Goal: Information Seeking & Learning: Check status

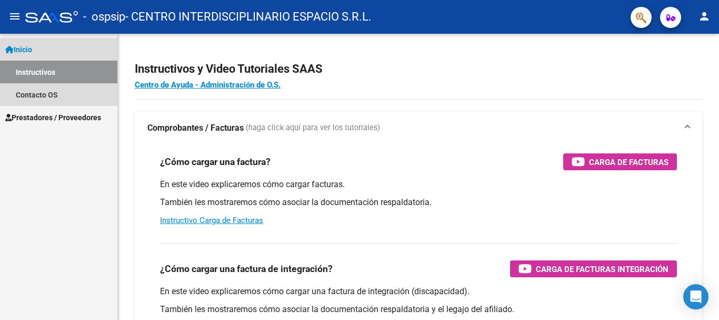
click at [29, 54] on span "Inicio" at bounding box center [18, 50] width 27 height 12
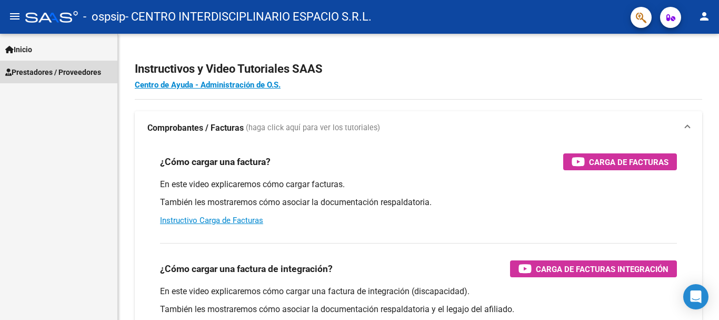
click at [29, 70] on span "Prestadores / Proveedores" at bounding box center [53, 72] width 96 height 12
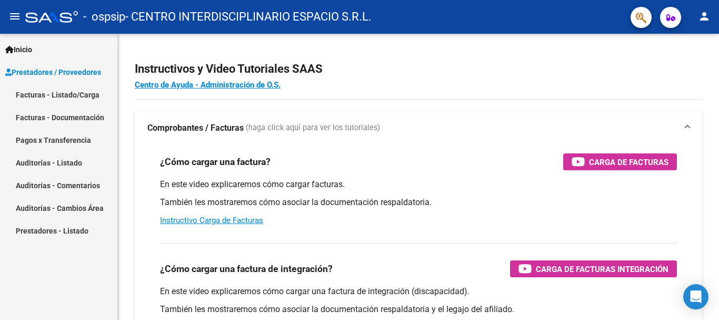
click at [44, 72] on span "Prestadores / Proveedores" at bounding box center [53, 72] width 96 height 12
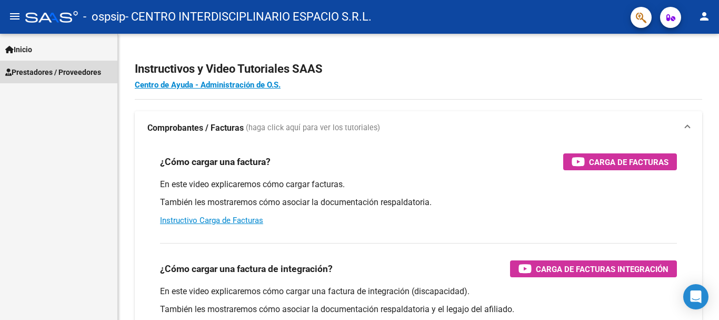
click at [45, 72] on span "Prestadores / Proveedores" at bounding box center [53, 72] width 96 height 12
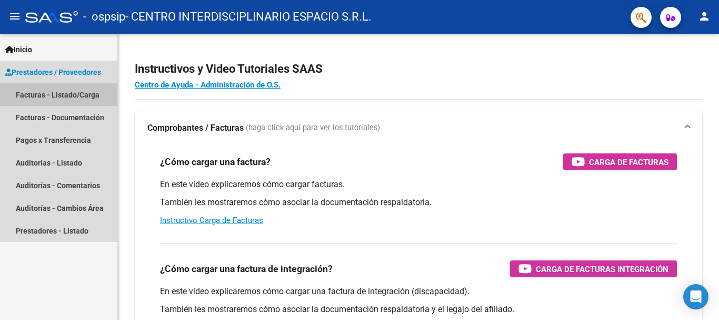
click at [44, 89] on link "Facturas - Listado/Carga" at bounding box center [58, 94] width 117 height 23
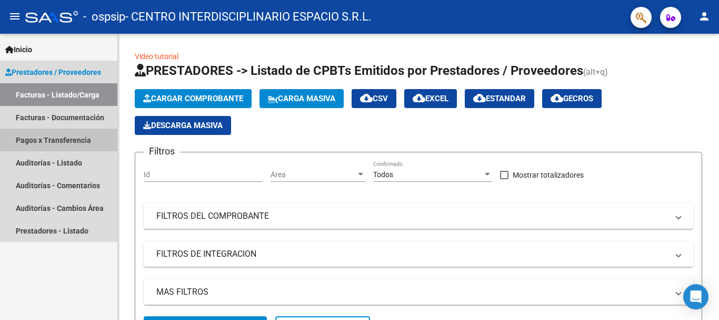
click at [49, 139] on link "Pagos x Transferencia" at bounding box center [58, 139] width 117 height 23
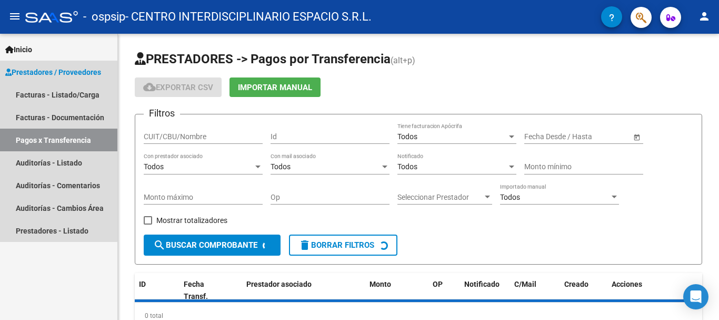
click at [49, 139] on link "Pagos x Transferencia" at bounding box center [58, 139] width 117 height 23
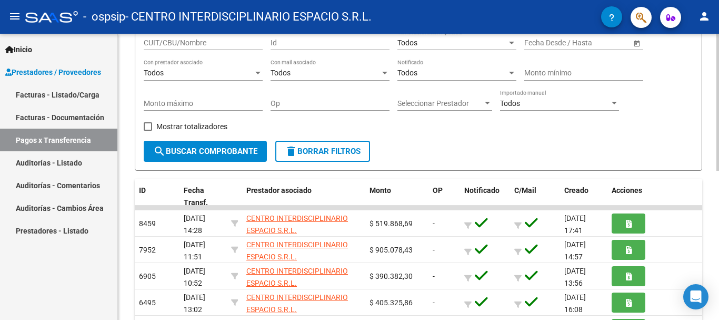
scroll to position [101, 0]
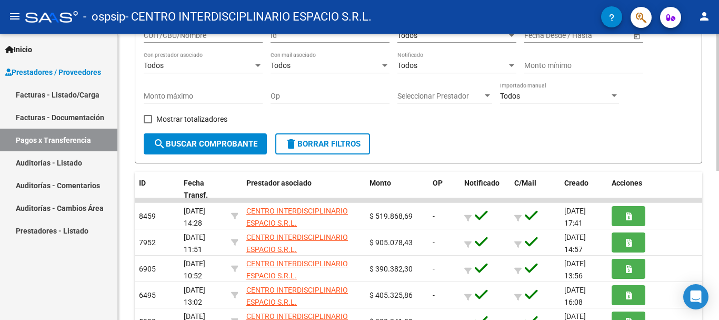
click at [719, 131] on div at bounding box center [718, 150] width 3 height 137
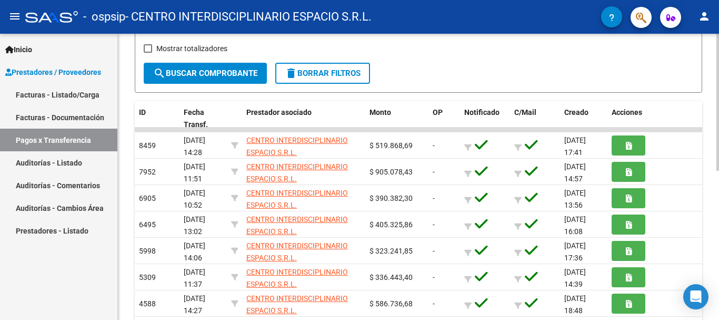
scroll to position [173, 0]
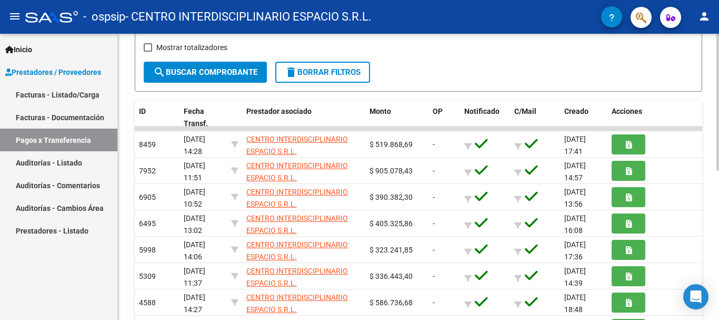
click at [719, 164] on div at bounding box center [718, 184] width 3 height 137
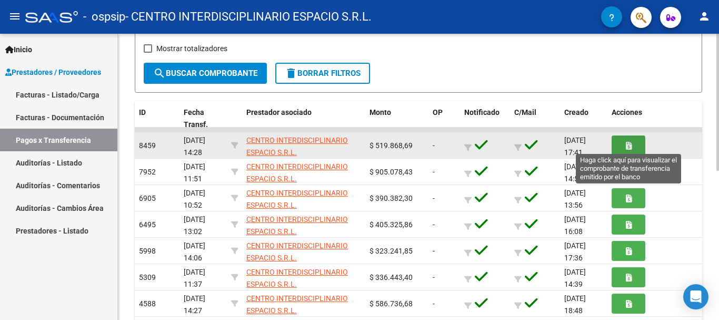
click at [623, 146] on button "button" at bounding box center [629, 144] width 34 height 19
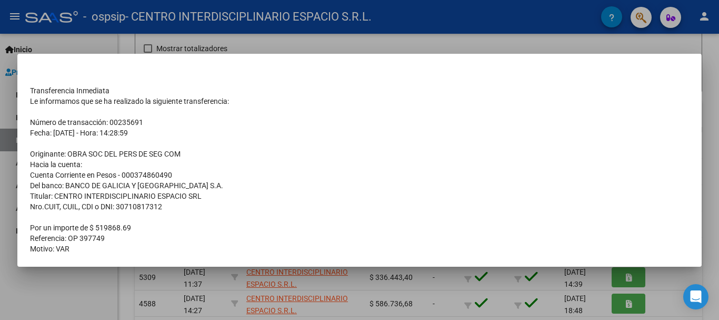
click at [719, 127] on div at bounding box center [359, 160] width 719 height 320
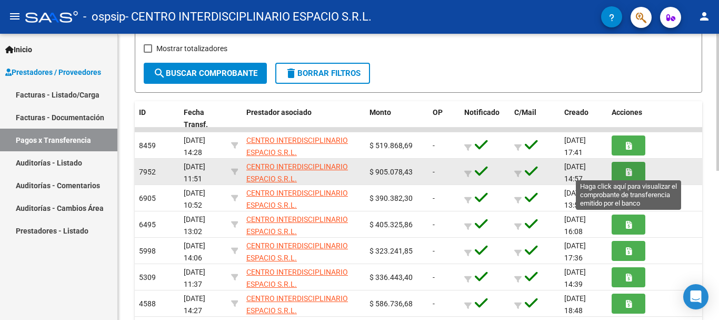
click at [622, 175] on button "button" at bounding box center [629, 171] width 34 height 19
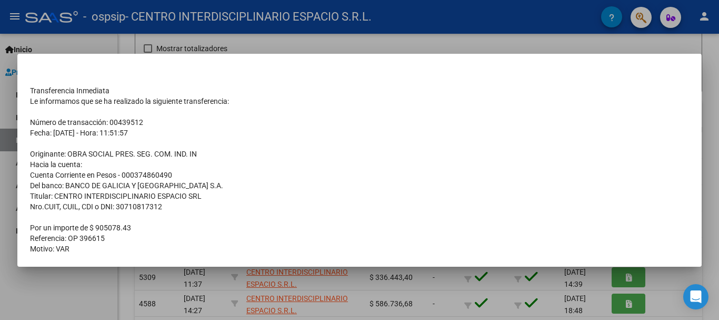
click at [719, 142] on div at bounding box center [359, 160] width 719 height 320
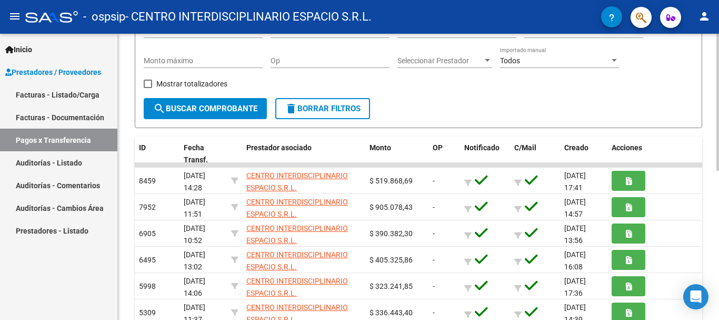
scroll to position [143, 0]
click at [708, 129] on div "PRESTADORES -> Pagos por Transferencia (alt+p) cloud_download Exportar CSV Impo…" at bounding box center [420, 195] width 604 height 597
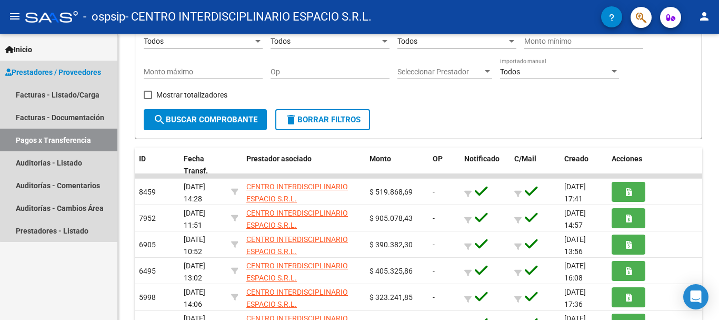
click at [77, 144] on link "Pagos x Transferencia" at bounding box center [58, 139] width 117 height 23
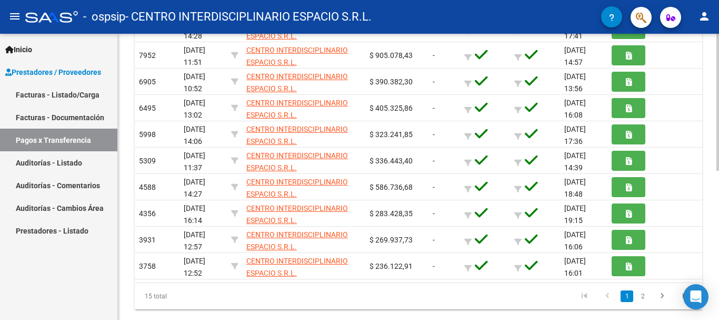
scroll to position [312, 0]
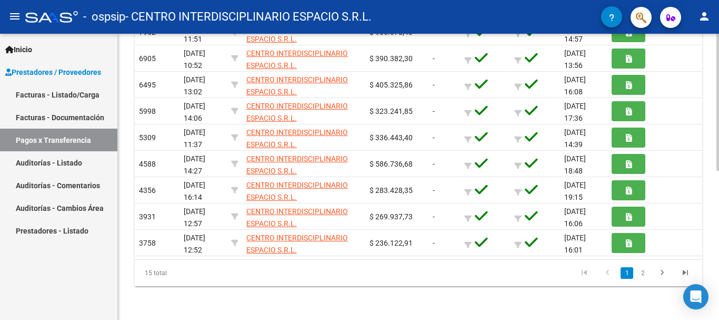
click at [719, 290] on div at bounding box center [718, 251] width 3 height 137
click at [644, 274] on link "2" at bounding box center [642, 273] width 13 height 12
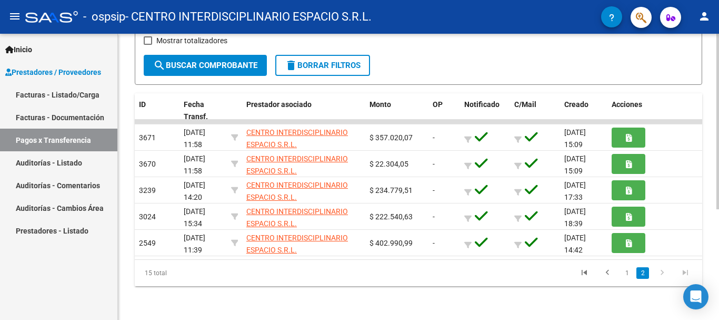
scroll to position [180, 0]
click at [609, 274] on icon "go to previous page" at bounding box center [608, 273] width 14 height 13
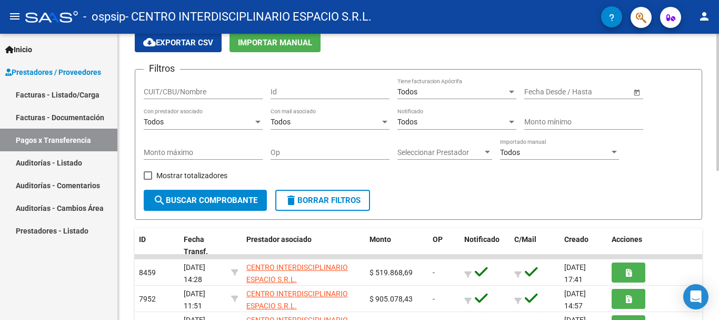
scroll to position [44, 0]
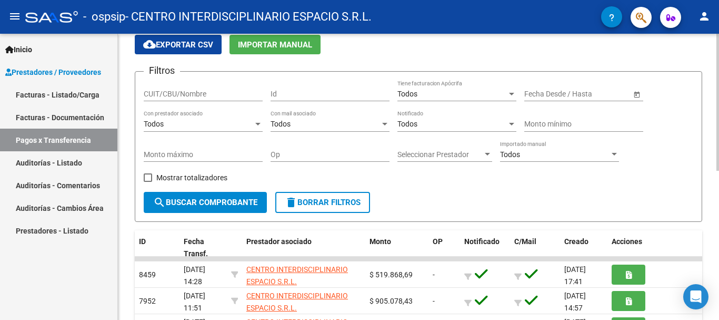
click at [705, 74] on div "PRESTADORES -> Pagos por Transferencia (alt+p) cloud_download Exportar CSV Impo…" at bounding box center [420, 289] width 604 height 597
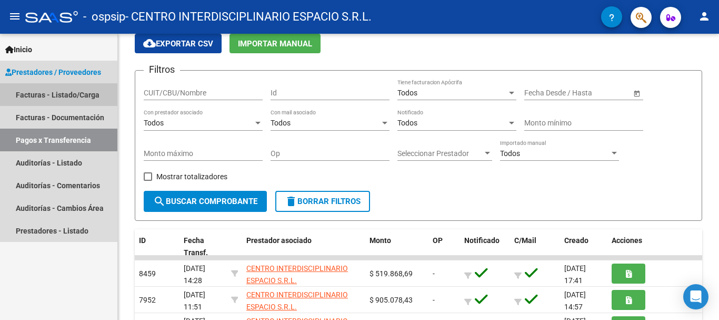
click at [61, 87] on link "Facturas - Listado/Carga" at bounding box center [58, 94] width 117 height 23
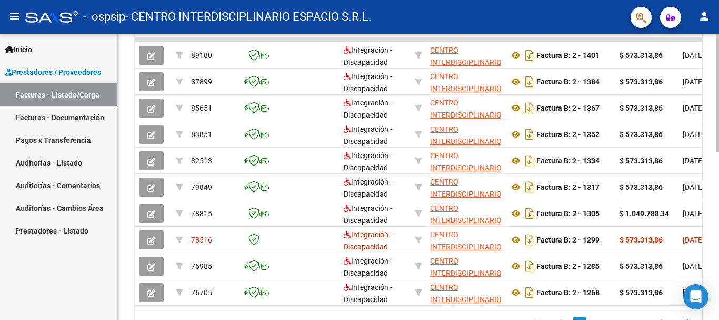
scroll to position [356, 0]
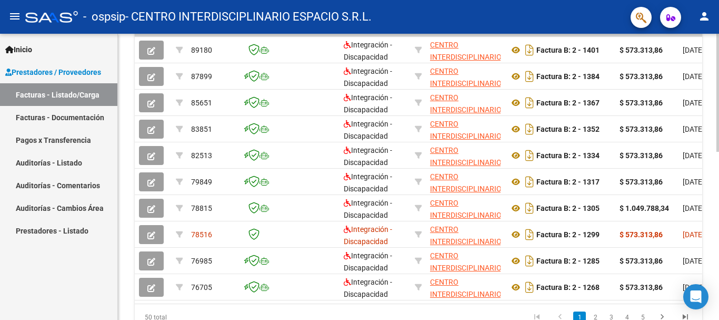
click at [719, 263] on div at bounding box center [718, 242] width 3 height 118
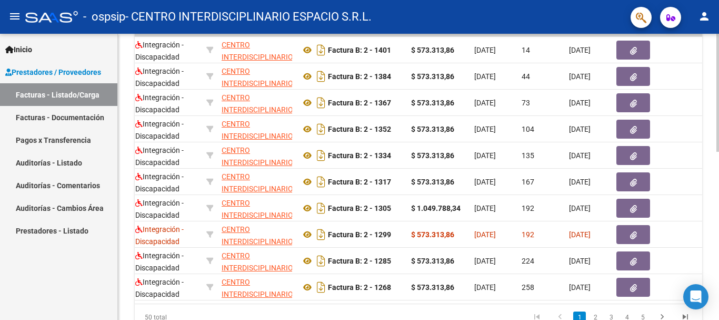
scroll to position [0, 217]
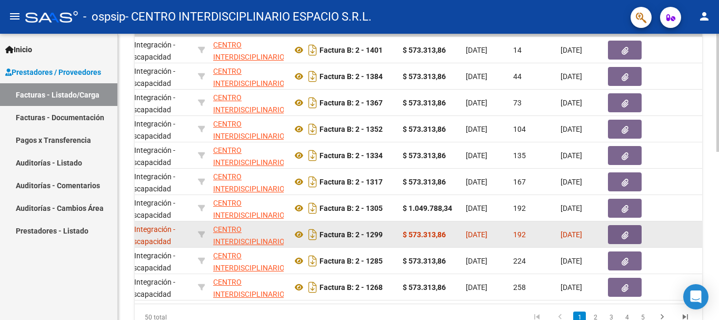
click at [622, 237] on icon "button" at bounding box center [625, 235] width 7 height 8
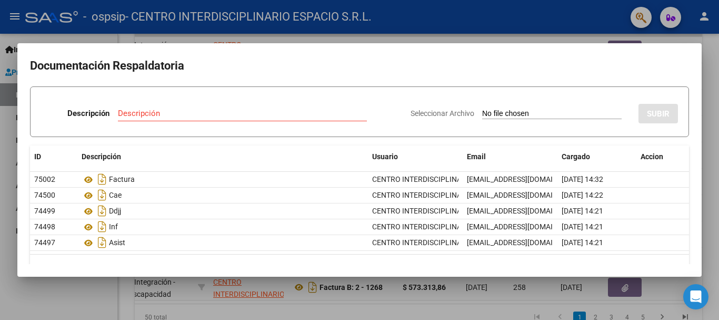
click at [719, 163] on div at bounding box center [359, 160] width 719 height 320
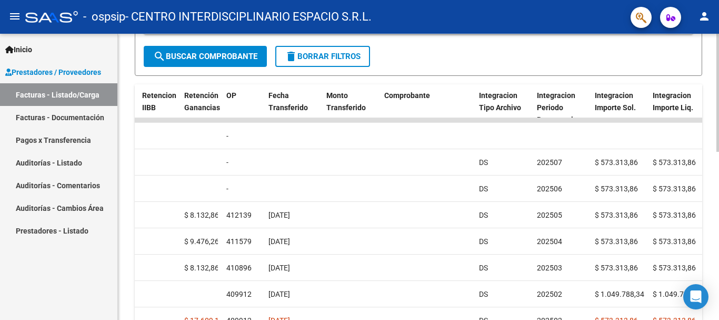
scroll to position [272, 0]
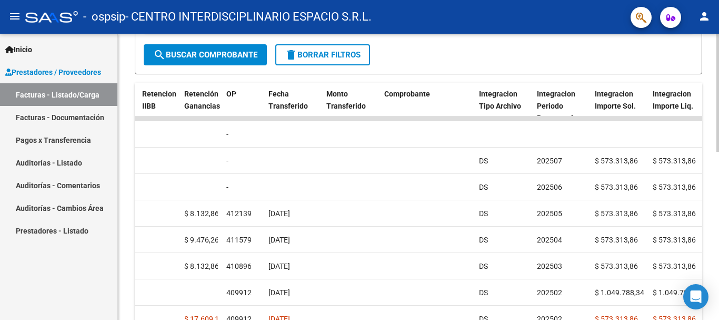
click at [719, 215] on div at bounding box center [718, 207] width 3 height 118
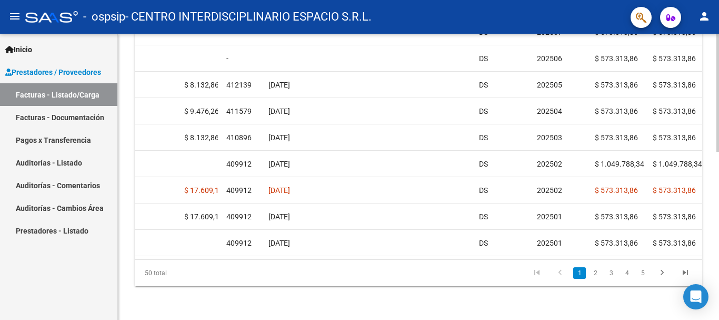
scroll to position [409, 0]
click at [719, 232] on div at bounding box center [718, 261] width 3 height 118
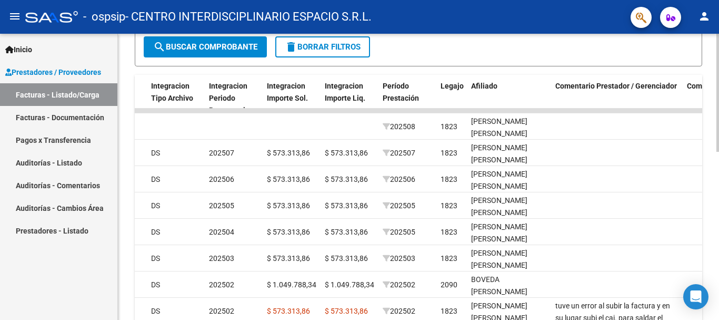
scroll to position [281, 0]
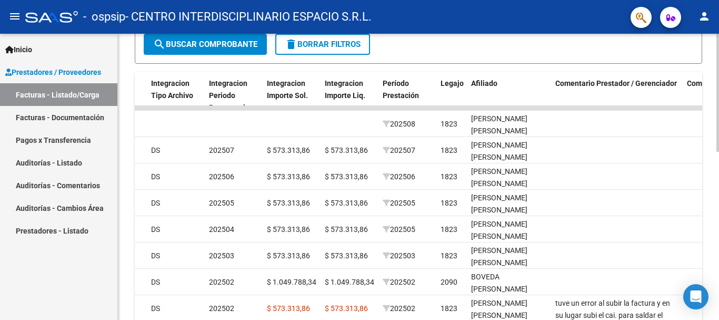
click at [719, 181] on div at bounding box center [718, 211] width 3 height 118
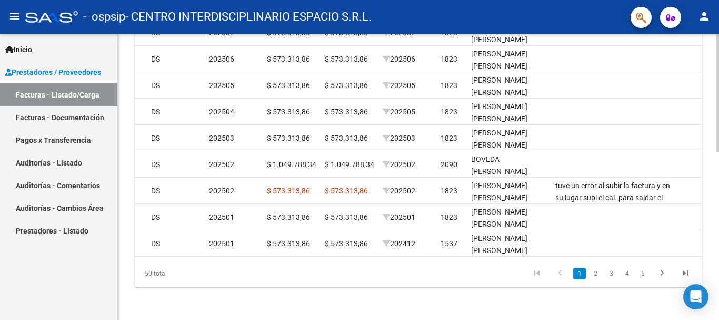
scroll to position [409, 0]
click at [719, 260] on div at bounding box center [718, 261] width 3 height 118
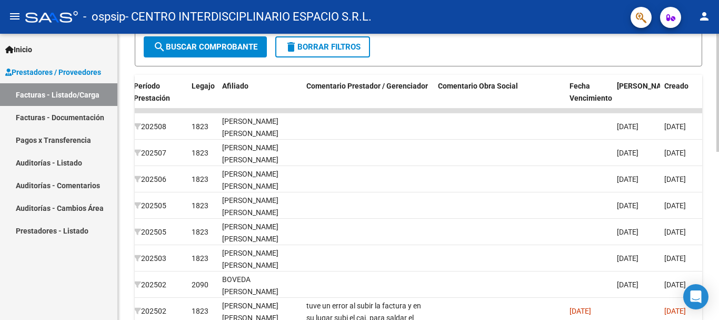
scroll to position [281, 0]
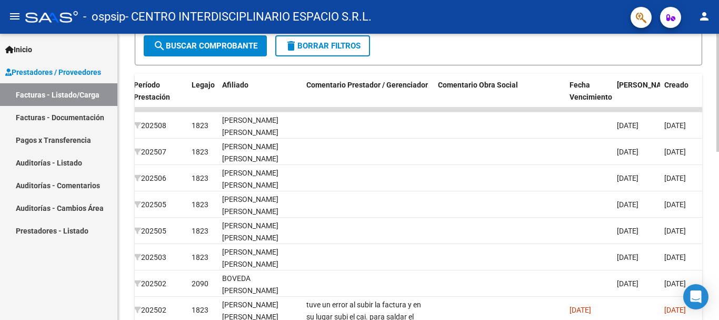
click at [718, 186] on div at bounding box center [718, 211] width 3 height 118
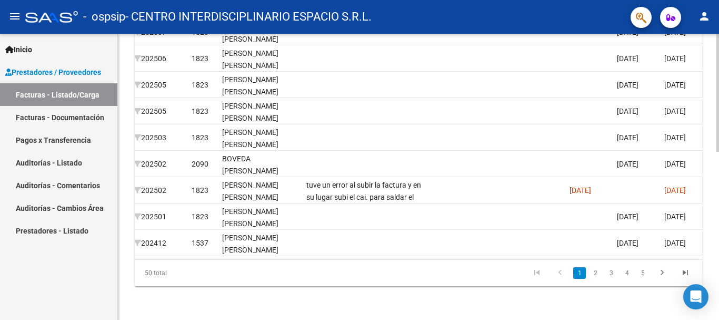
scroll to position [409, 0]
click at [719, 247] on div at bounding box center [718, 261] width 3 height 118
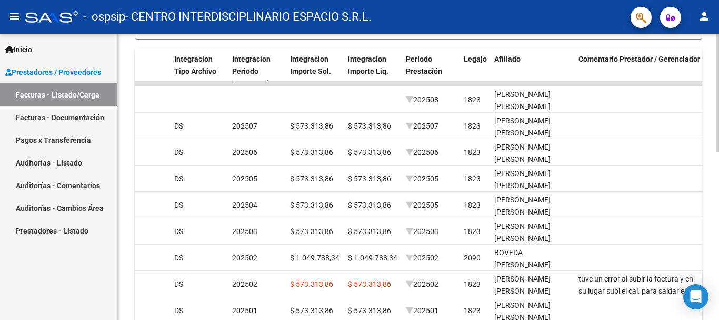
scroll to position [291, 0]
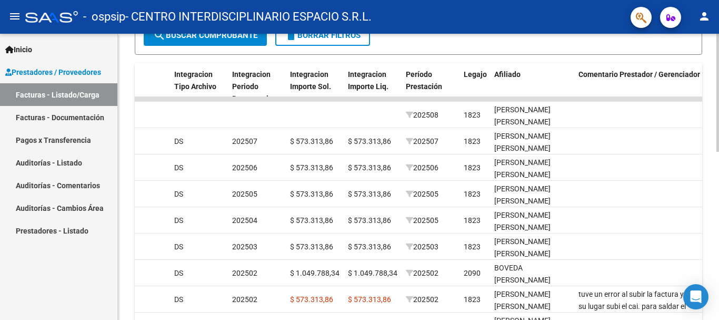
click at [718, 169] on div at bounding box center [718, 215] width 3 height 118
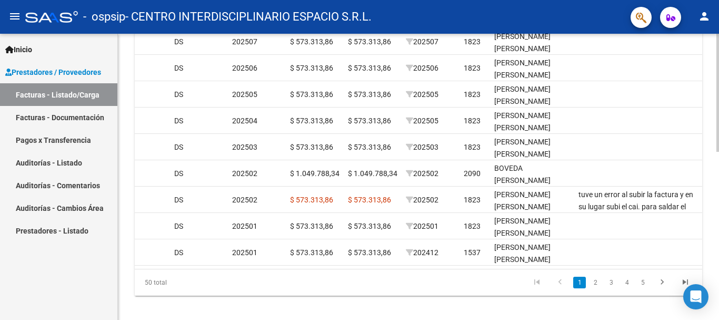
scroll to position [405, 0]
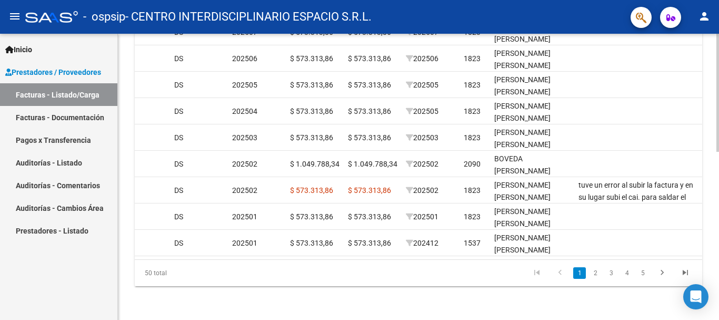
click at [719, 214] on div at bounding box center [718, 261] width 3 height 118
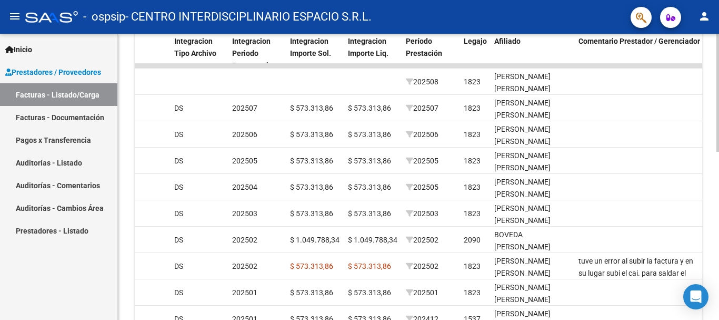
scroll to position [325, 0]
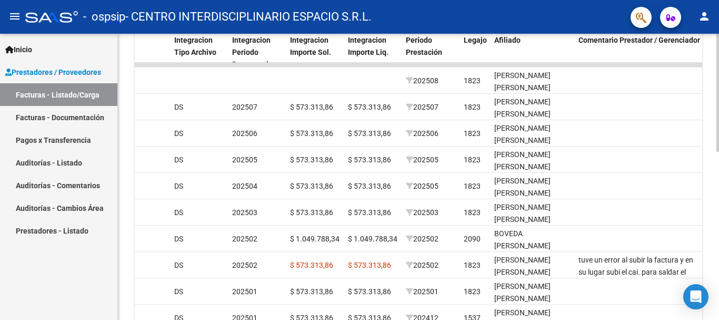
click at [716, 178] on div "Video tutorial PRESTADORES -> Listado de CPBTs Emitidos por Prestadores / Prove…" at bounding box center [420, 51] width 604 height 686
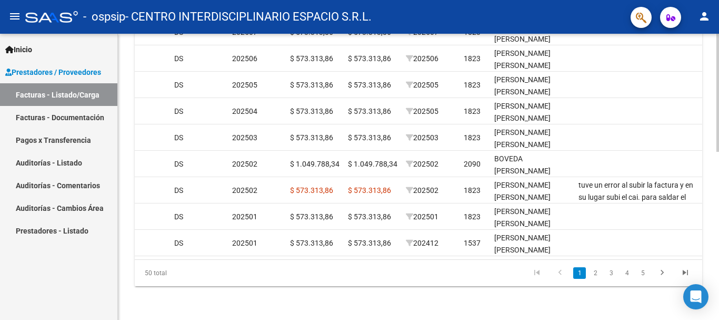
click at [719, 229] on div at bounding box center [718, 261] width 3 height 118
click at [593, 271] on link "2" at bounding box center [595, 273] width 13 height 12
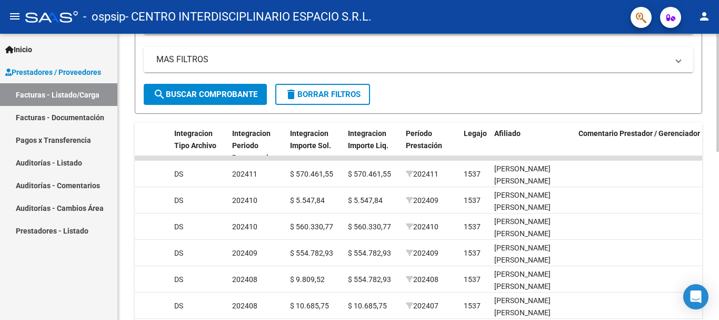
scroll to position [236, 0]
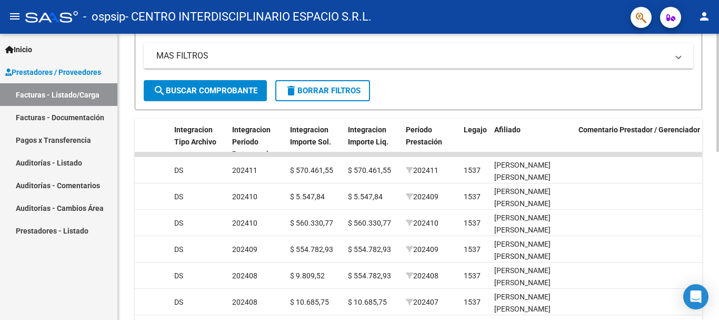
click at [712, 148] on div "Video tutorial PRESTADORES -> Listado de CPBTs Emitidos por Prestadores / Prove…" at bounding box center [420, 141] width 604 height 686
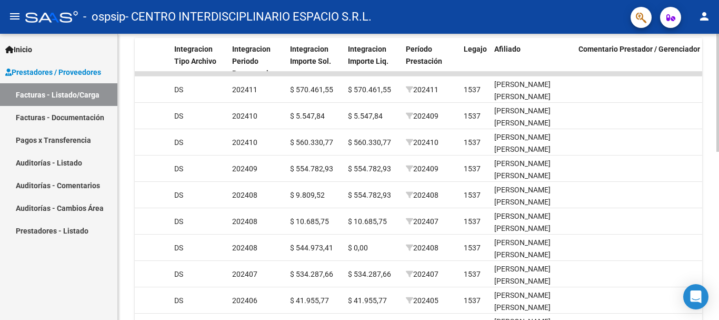
scroll to position [313, 0]
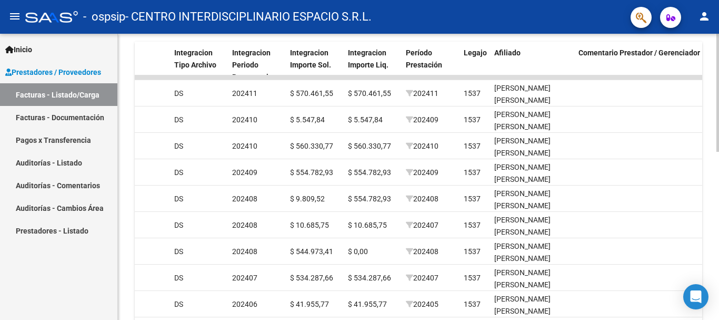
click at [714, 201] on div "Video tutorial PRESTADORES -> Listado de CPBTs Emitidos por Prestadores / Prove…" at bounding box center [420, 64] width 604 height 686
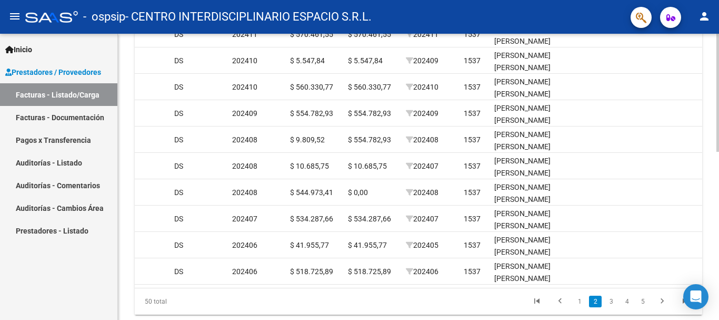
scroll to position [409, 0]
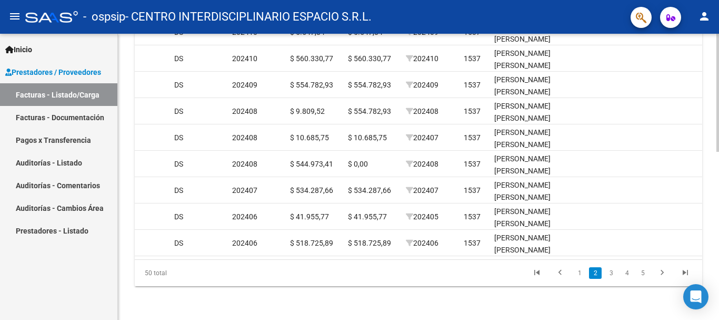
click at [719, 250] on div at bounding box center [718, 261] width 3 height 118
click at [578, 274] on link "1" at bounding box center [579, 273] width 13 height 12
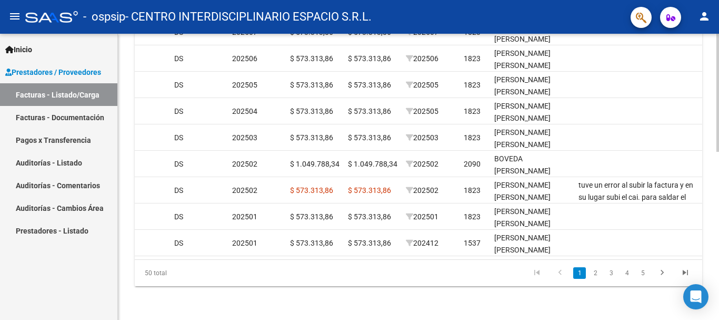
click at [719, 267] on div at bounding box center [718, 261] width 3 height 118
click at [685, 273] on icon "go to last page" at bounding box center [686, 273] width 14 height 13
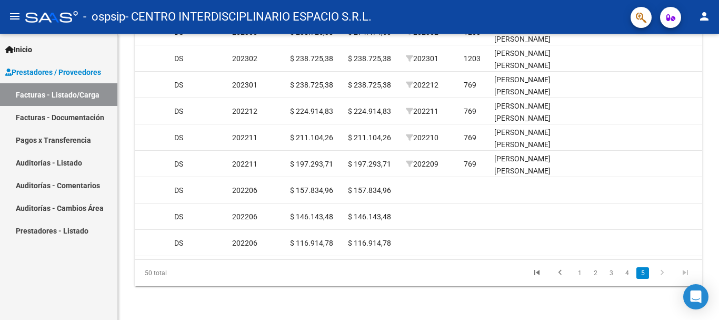
click at [719, 245] on div at bounding box center [718, 261] width 3 height 118
click at [629, 273] on link "4" at bounding box center [627, 273] width 13 height 12
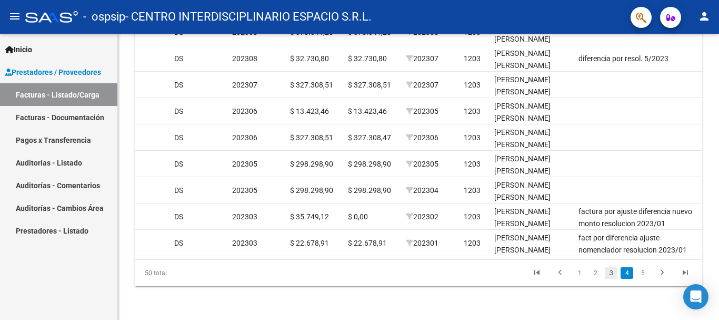
click at [610, 274] on link "3" at bounding box center [611, 273] width 13 height 12
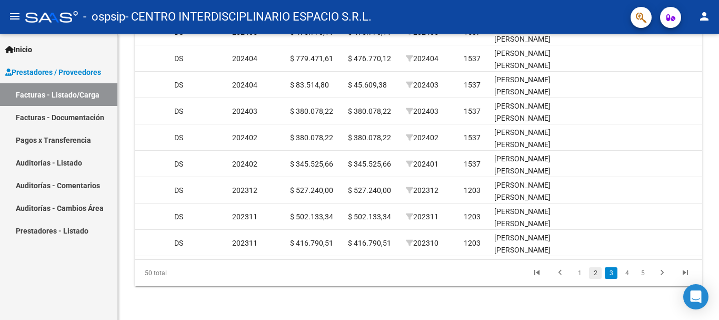
click at [596, 275] on link "2" at bounding box center [595, 273] width 13 height 12
click at [580, 275] on link "1" at bounding box center [579, 273] width 13 height 12
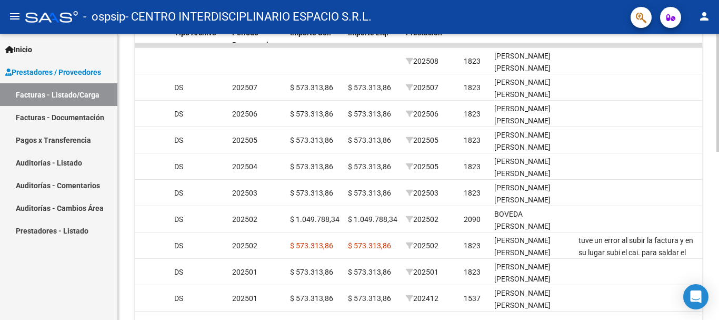
scroll to position [382, 0]
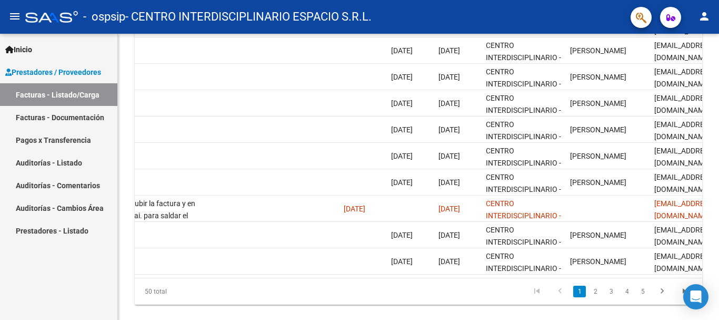
scroll to position [0, 1590]
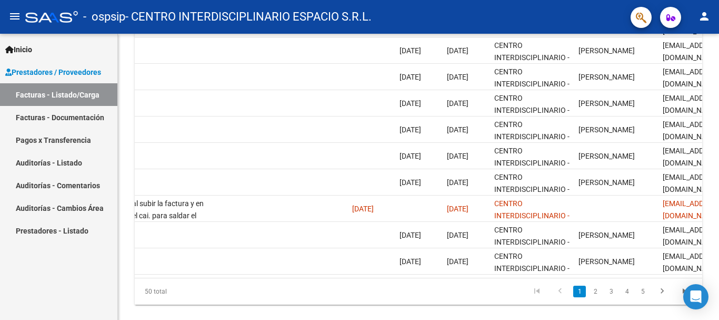
click at [719, 261] on div at bounding box center [718, 253] width 3 height 118
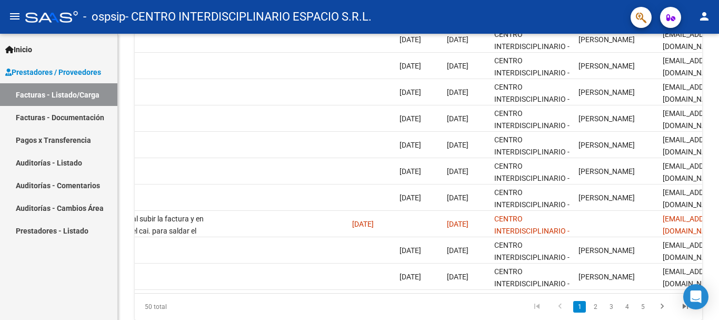
scroll to position [364, 0]
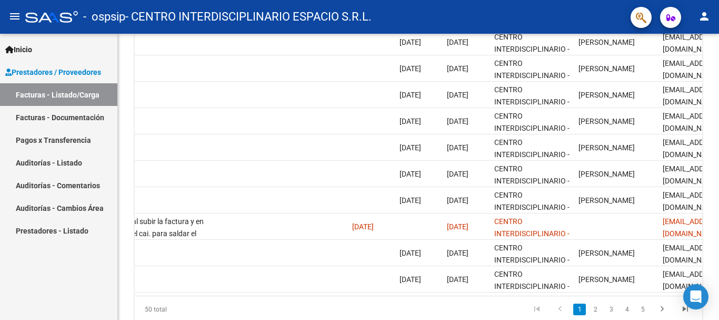
click at [718, 253] on div at bounding box center [718, 245] width 3 height 118
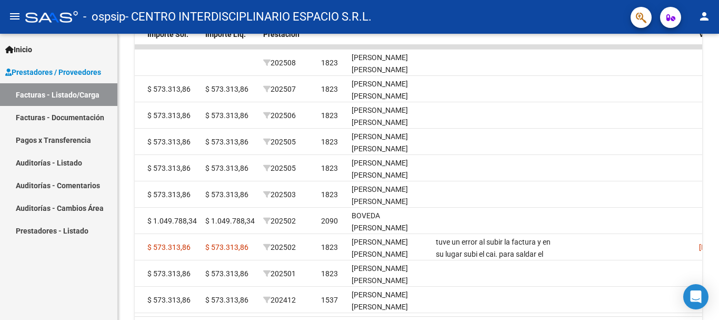
scroll to position [342, 0]
click at [719, 237] on div at bounding box center [718, 236] width 3 height 118
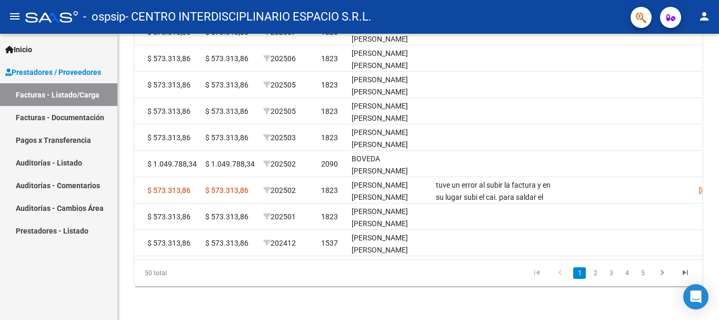
click at [719, 306] on div at bounding box center [718, 261] width 3 height 118
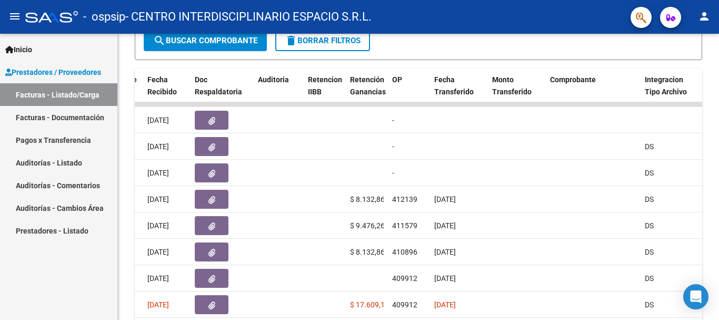
scroll to position [287, 0]
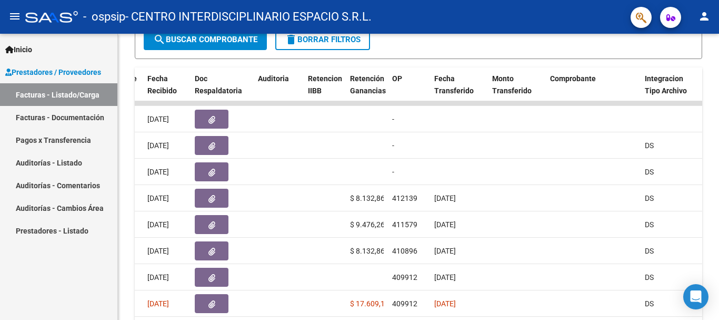
click at [719, 196] on div at bounding box center [718, 213] width 3 height 118
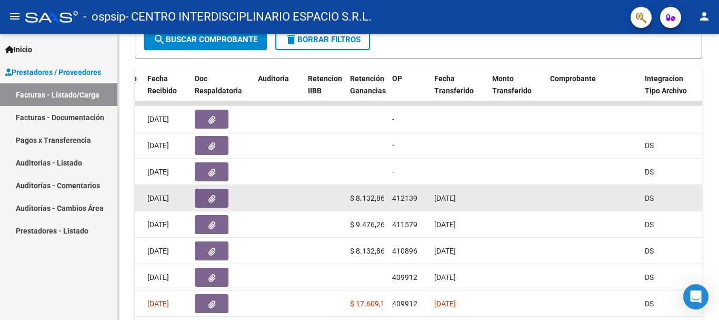
click at [285, 196] on datatable-body-cell at bounding box center [279, 198] width 50 height 26
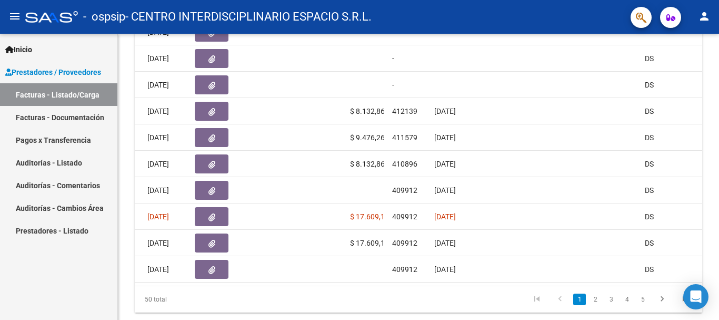
scroll to position [369, 0]
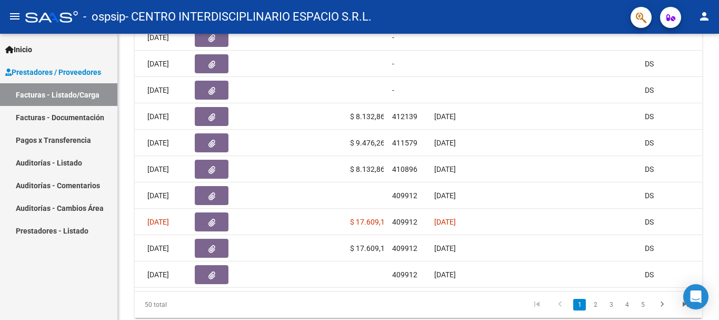
click at [719, 245] on div at bounding box center [718, 247] width 3 height 118
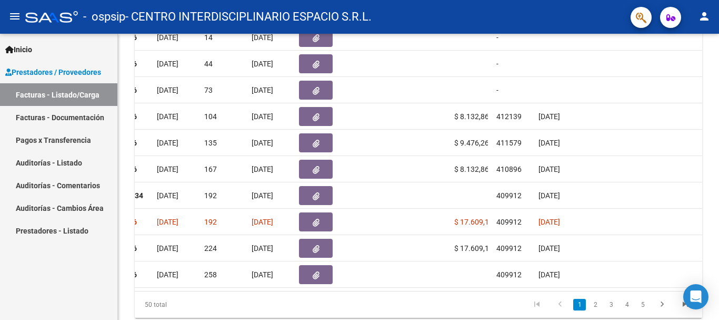
scroll to position [0, 1001]
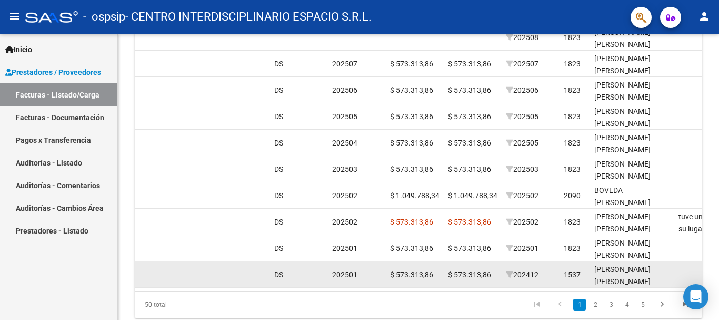
click at [527, 286] on datatable-body-cell "202412" at bounding box center [531, 274] width 58 height 26
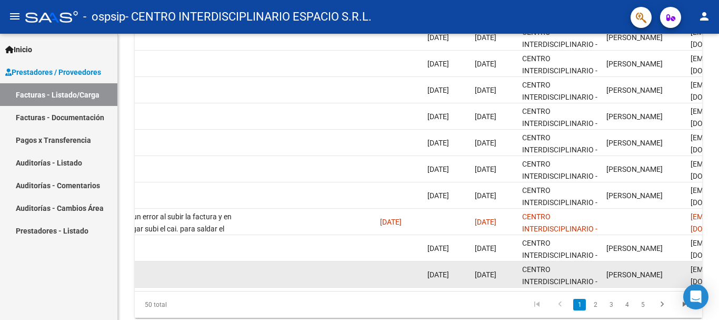
scroll to position [0, 1622]
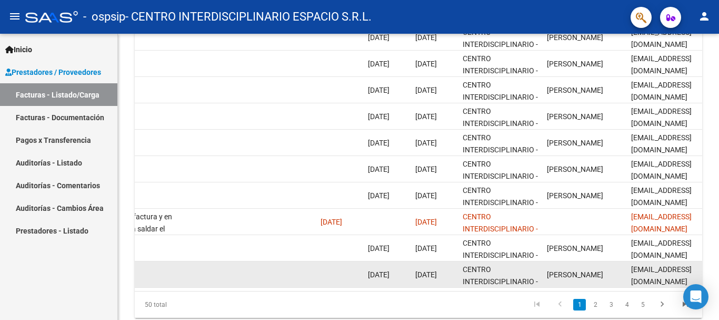
click at [680, 284] on datatable-body-cell "[EMAIL_ADDRESS][DOMAIN_NAME]" at bounding box center [679, 274] width 105 height 26
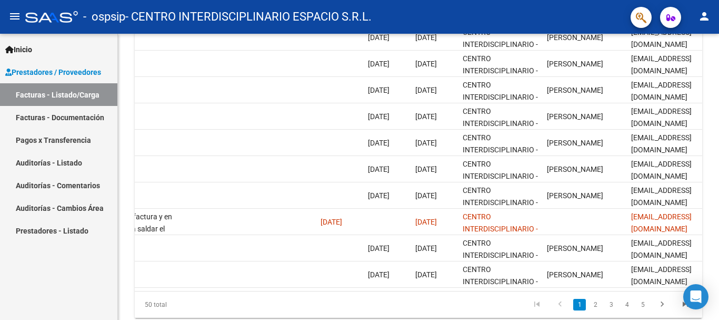
drag, startPoint x: 680, startPoint y: 284, endPoint x: 668, endPoint y: 293, distance: 15.4
click at [668, 291] on datatable-body "89180 Integración - Discapacidad CENTRO INTERDISCIPLINARIO ESPACIO S.R.L. 30710…" at bounding box center [419, 154] width 568 height 271
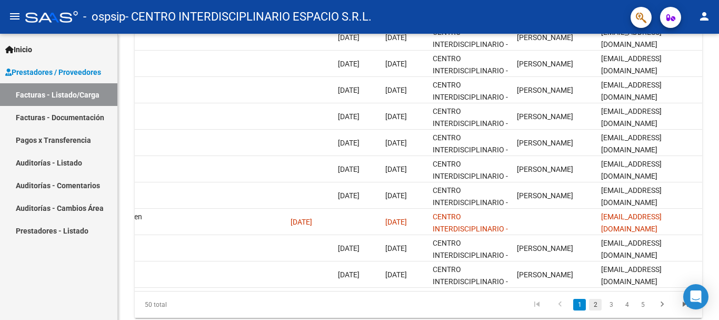
click at [595, 310] on link "2" at bounding box center [595, 305] width 13 height 12
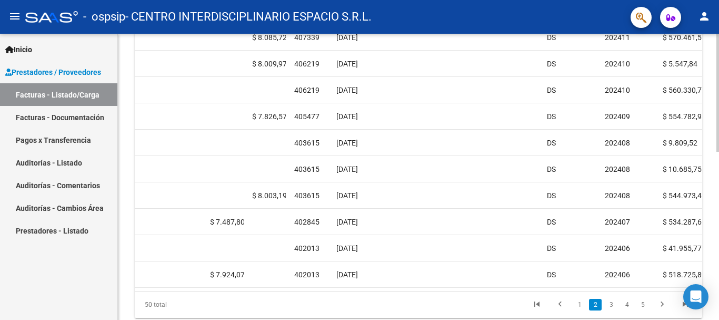
scroll to position [0, 726]
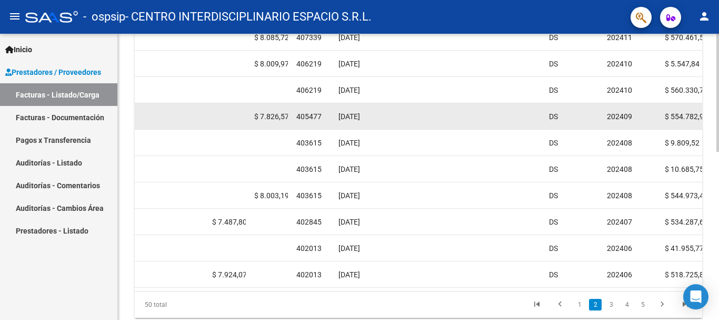
click at [289, 119] on datatable-body-cell "$ 7.826,57" at bounding box center [271, 116] width 42 height 26
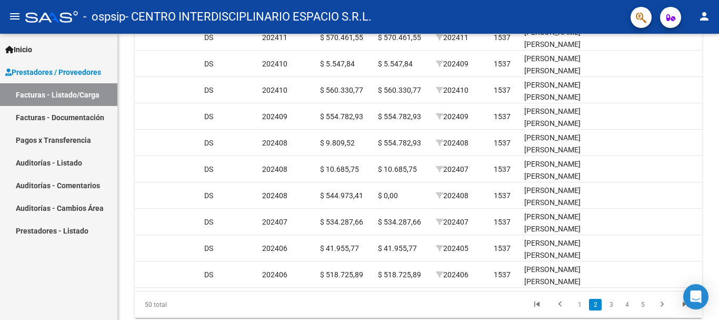
scroll to position [0, 1150]
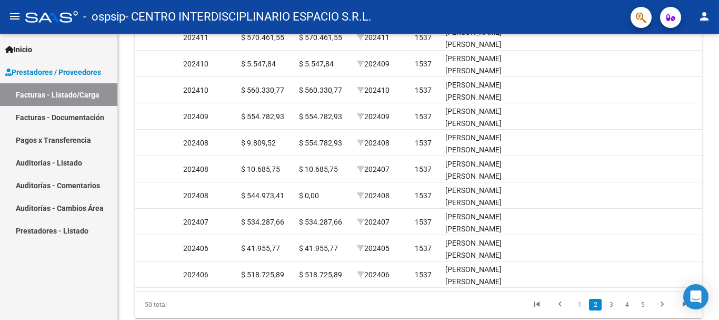
click at [544, 291] on datatable-body "73593 Integración - Discapacidad CENTRO INTERDISCIPLINARIO ESPACIO S.R.L. 30710…" at bounding box center [419, 154] width 568 height 271
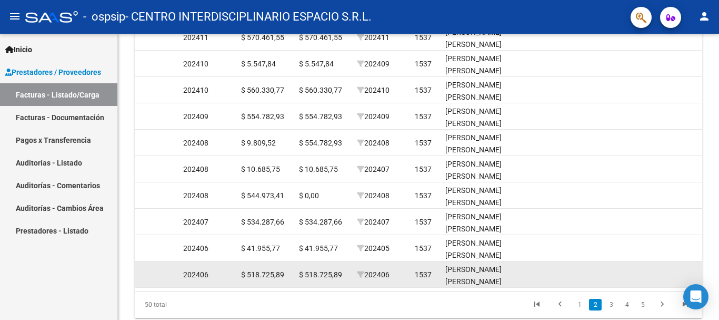
scroll to position [0, 1588]
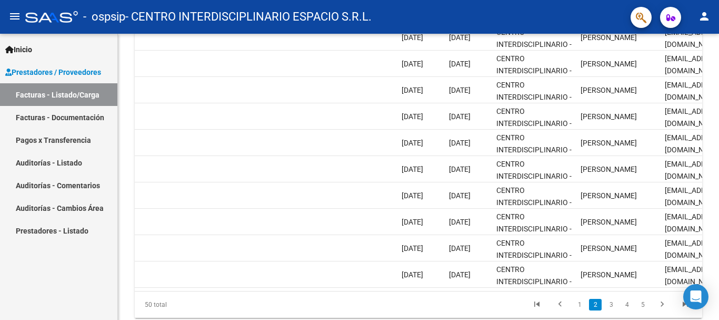
drag, startPoint x: 652, startPoint y: 286, endPoint x: 660, endPoint y: 294, distance: 10.8
click at [660, 291] on datatable-body "73593 Integración - Discapacidad CENTRO INTERDISCIPLINARIO ESPACIO S.R.L. 30710…" at bounding box center [419, 154] width 568 height 271
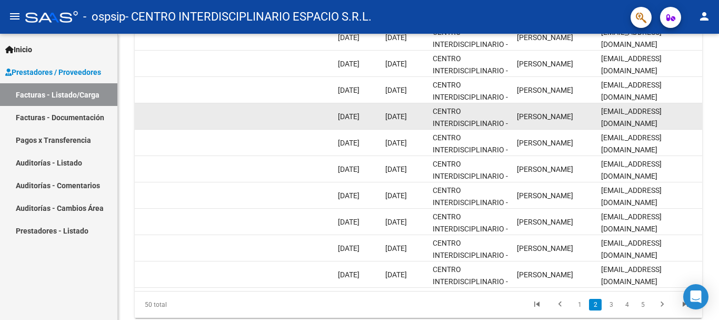
click at [521, 124] on datatable-body-cell "[PERSON_NAME]" at bounding box center [555, 116] width 84 height 26
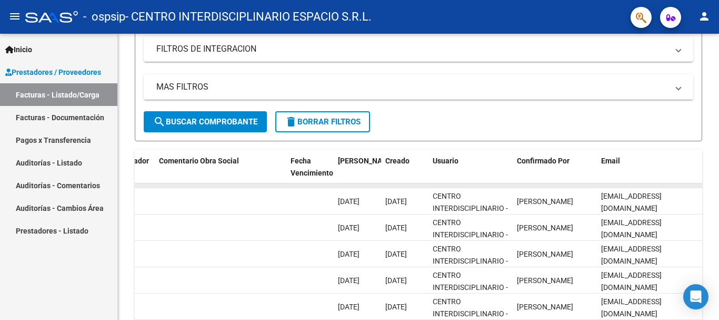
scroll to position [207, 0]
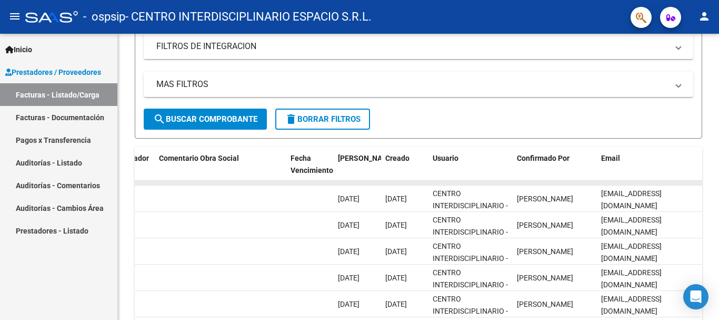
click at [719, 197] on div at bounding box center [718, 180] width 3 height 118
click at [719, 177] on div at bounding box center [718, 180] width 3 height 118
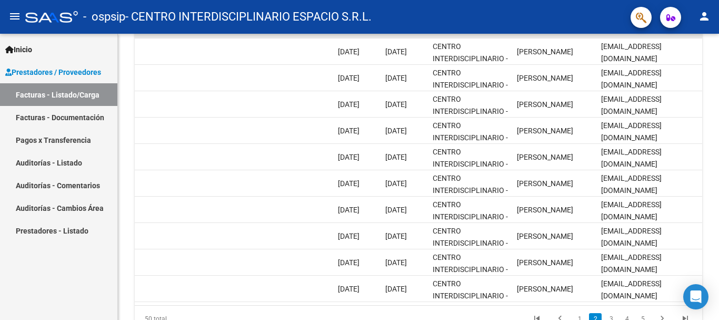
scroll to position [350, 0]
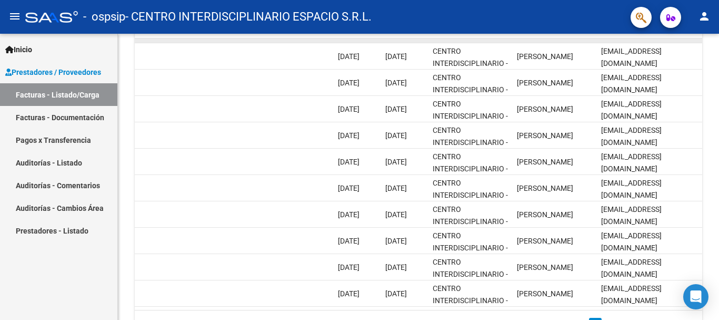
click at [717, 235] on div at bounding box center [718, 240] width 3 height 118
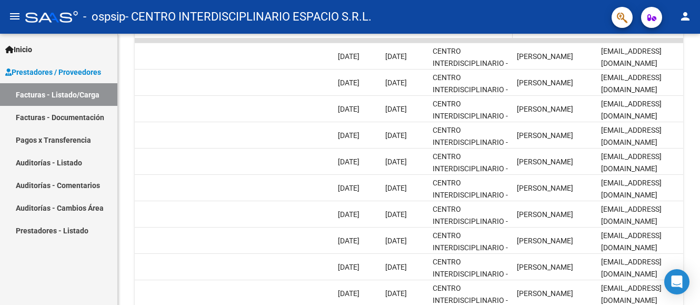
drag, startPoint x: 475, startPoint y: 42, endPoint x: 490, endPoint y: 37, distance: 15.7
click at [490, 37] on div "ID CAE Facturado x Orden De Area Razón Social CPBT Monto Fecha Cpbt Días desde …" at bounding box center [409, 171] width 549 height 332
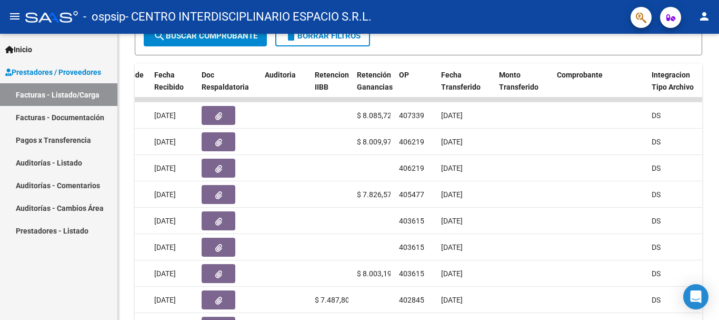
scroll to position [292, 0]
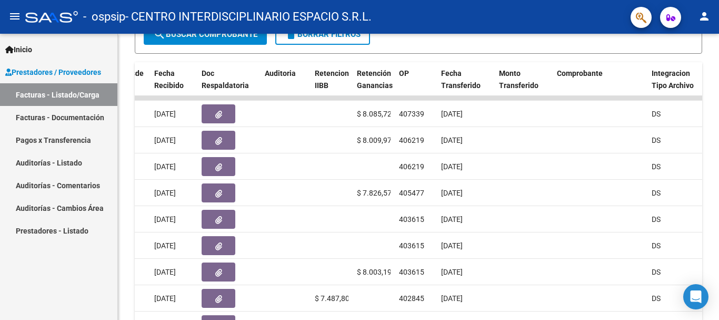
click at [719, 231] on div at bounding box center [718, 215] width 3 height 118
click at [719, 209] on div at bounding box center [718, 215] width 3 height 118
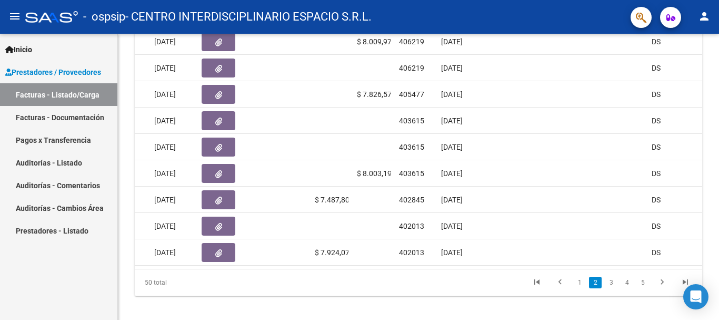
scroll to position [409, 0]
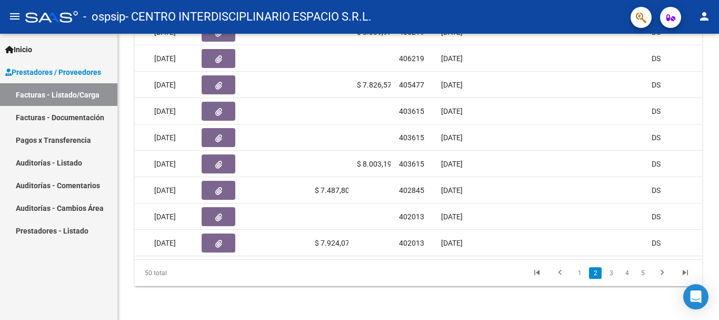
click at [719, 276] on div at bounding box center [718, 261] width 3 height 118
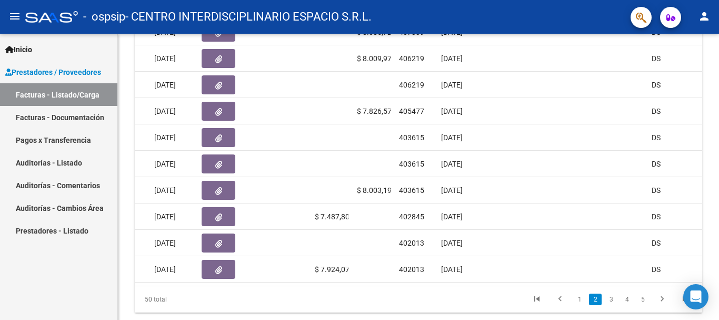
scroll to position [376, 0]
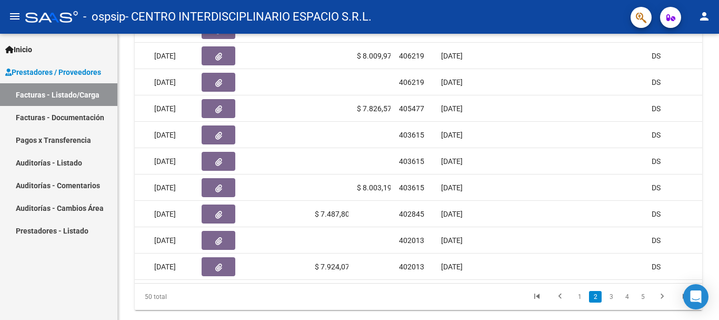
click at [719, 221] on div at bounding box center [718, 251] width 3 height 118
click at [578, 302] on link "1" at bounding box center [579, 297] width 13 height 12
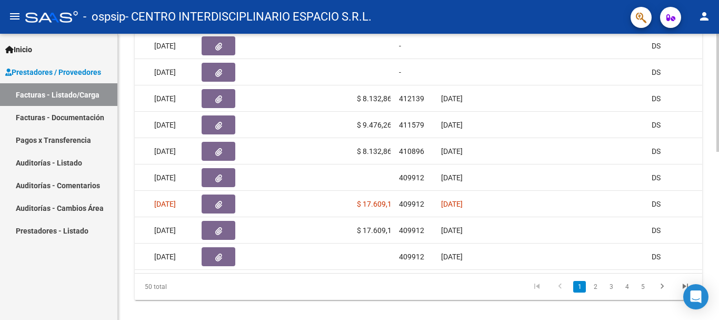
scroll to position [389, 0]
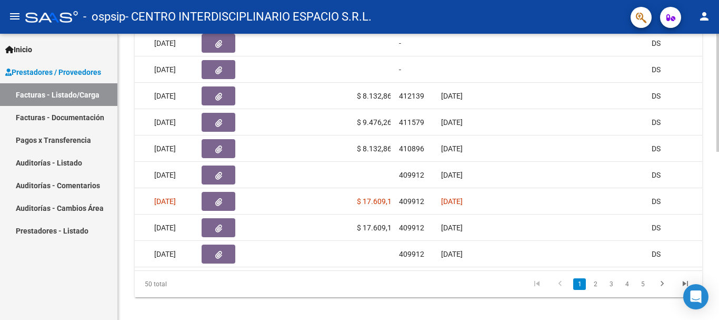
click at [719, 248] on div at bounding box center [718, 256] width 3 height 118
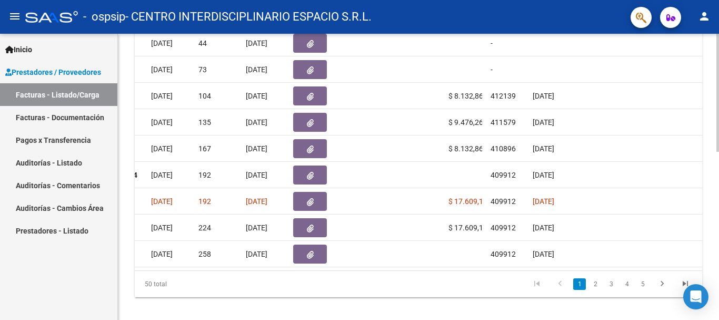
scroll to position [0, 525]
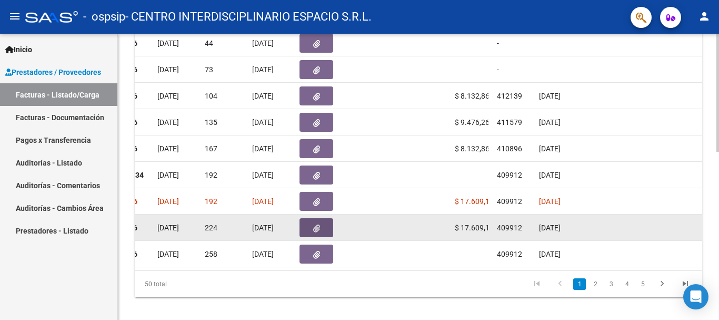
click at [315, 228] on icon "button" at bounding box center [316, 228] width 7 height 8
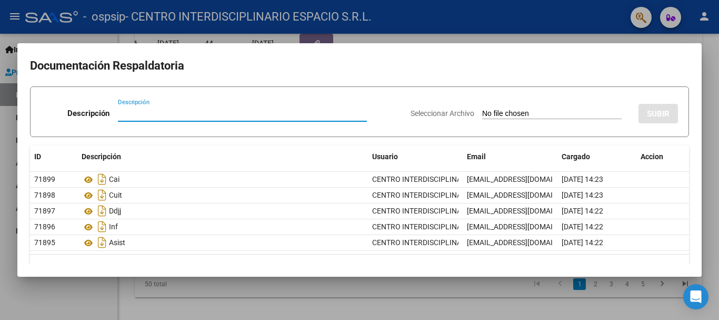
click at [719, 86] on div at bounding box center [359, 160] width 719 height 320
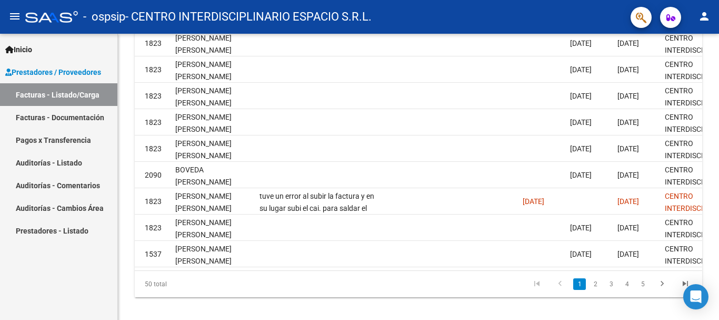
scroll to position [0, 1641]
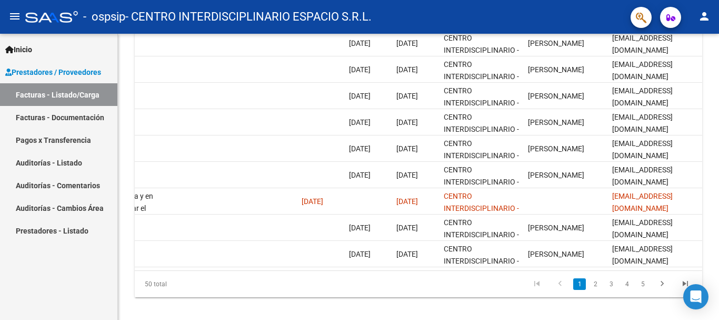
click at [719, 296] on div at bounding box center [718, 256] width 3 height 118
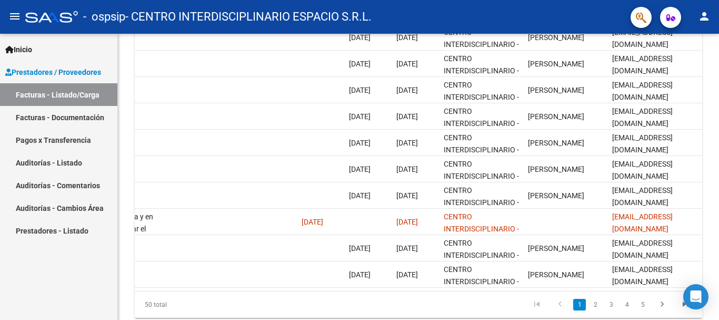
scroll to position [409, 0]
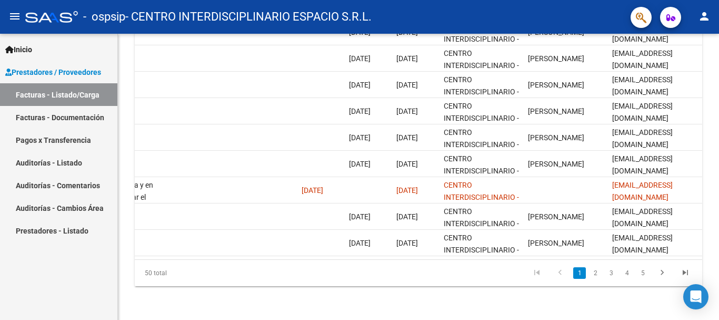
click at [719, 306] on div at bounding box center [718, 261] width 3 height 118
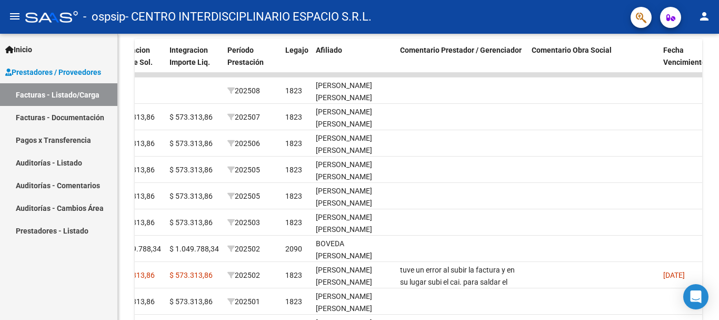
scroll to position [313, 0]
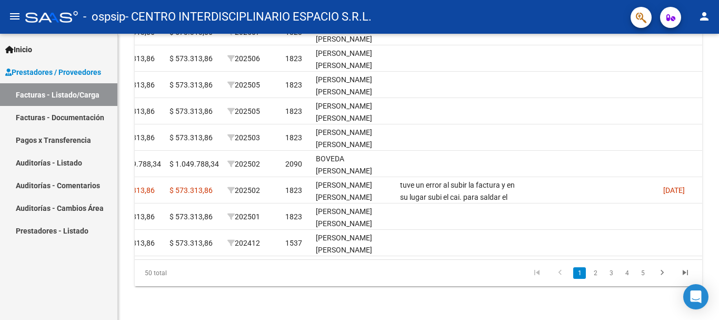
click at [719, 308] on div at bounding box center [718, 261] width 3 height 118
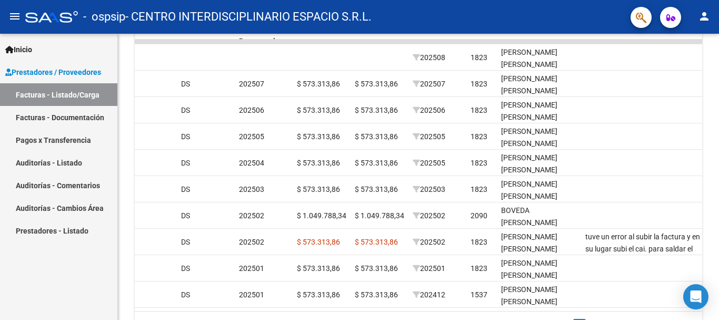
scroll to position [409, 0]
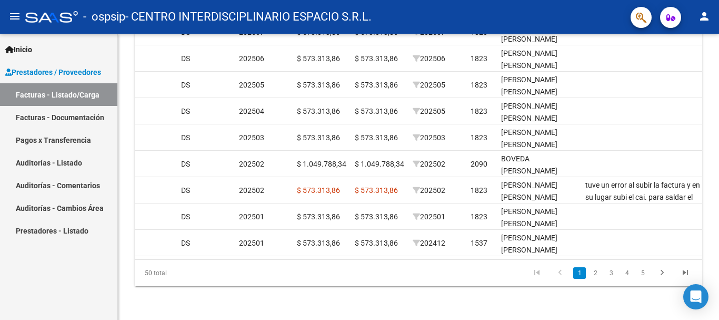
click at [719, 278] on div at bounding box center [718, 261] width 3 height 118
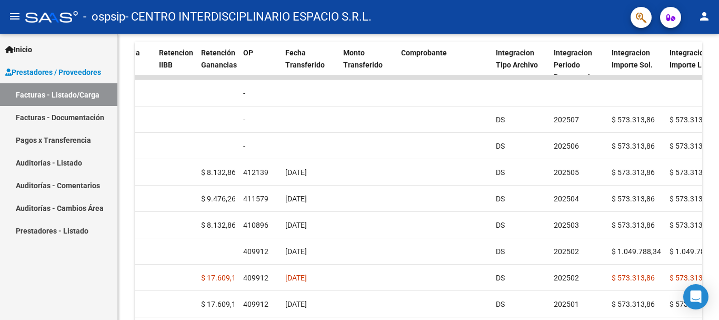
scroll to position [309, 0]
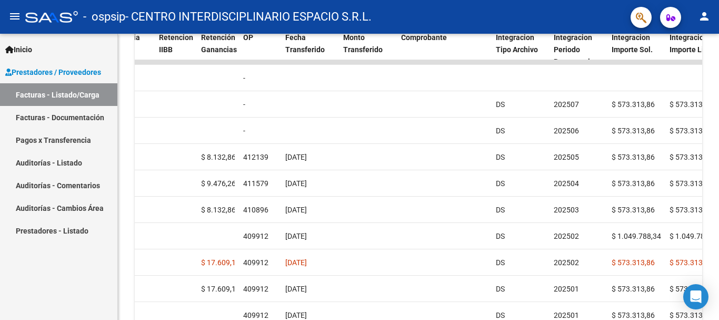
click at [719, 251] on div at bounding box center [718, 231] width 3 height 118
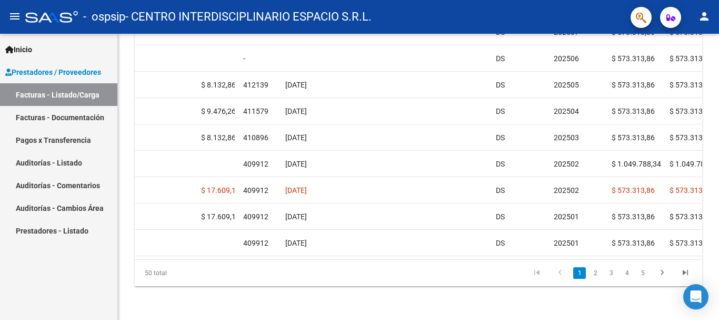
click at [719, 297] on div at bounding box center [718, 261] width 3 height 118
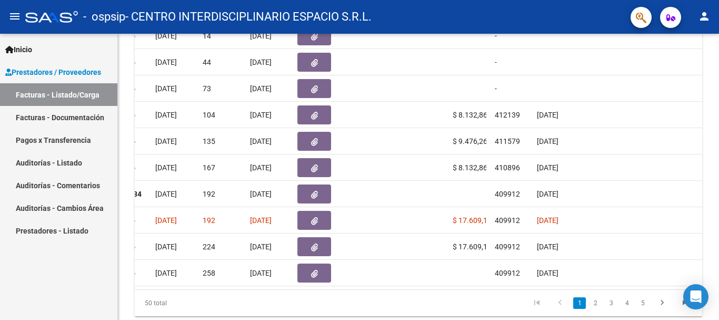
scroll to position [376, 0]
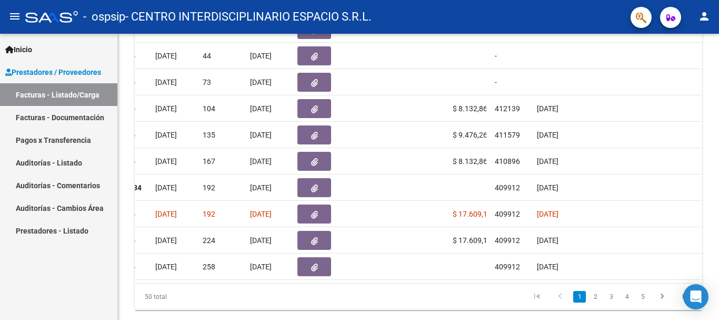
click at [719, 243] on div at bounding box center [718, 251] width 3 height 118
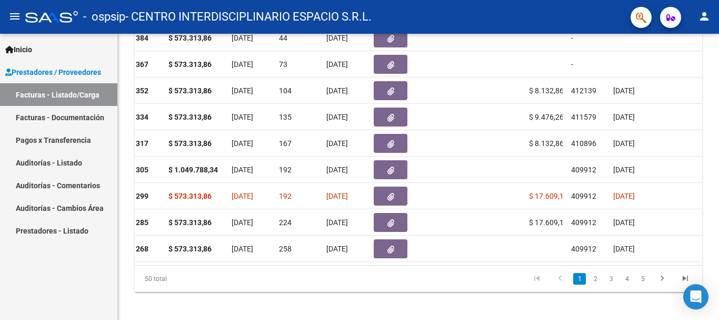
scroll to position [395, 0]
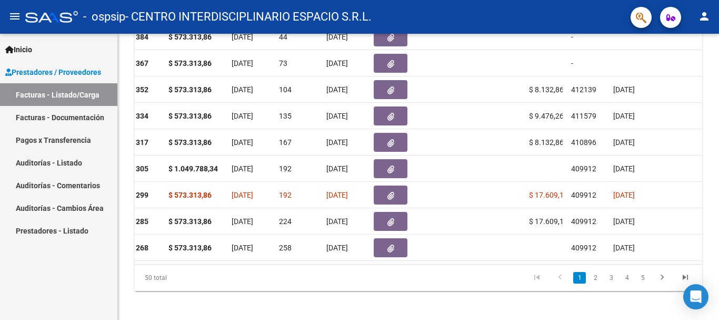
click at [719, 306] on div at bounding box center [718, 259] width 3 height 118
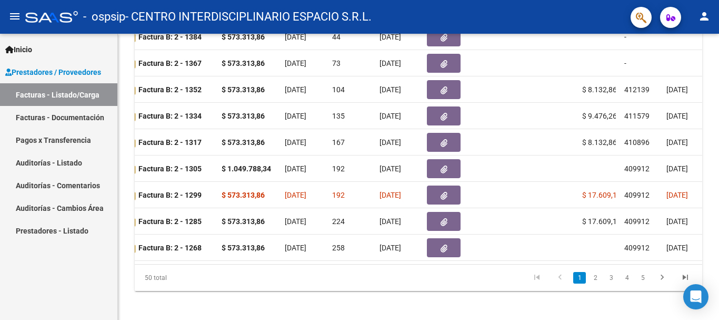
scroll to position [409, 0]
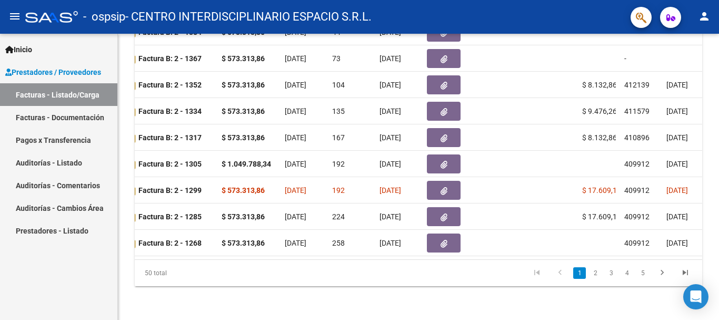
click at [719, 262] on div at bounding box center [718, 261] width 3 height 118
